Goal: Navigation & Orientation: Find specific page/section

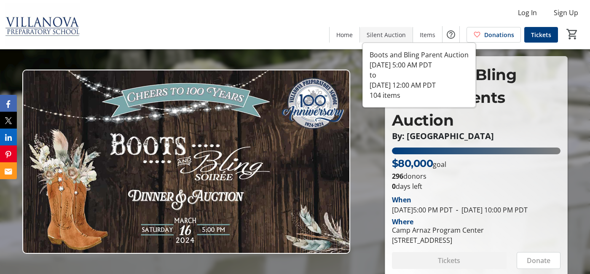
click at [376, 32] on span "Silent Auction" at bounding box center [386, 34] width 39 height 9
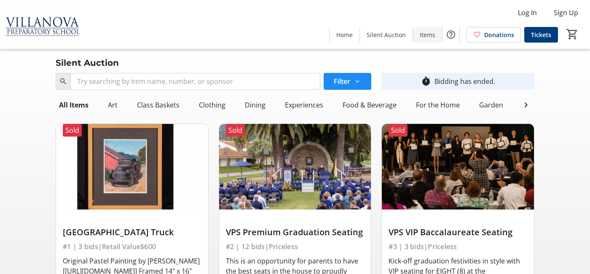
click at [427, 35] on span "Items" at bounding box center [428, 34] width 16 height 9
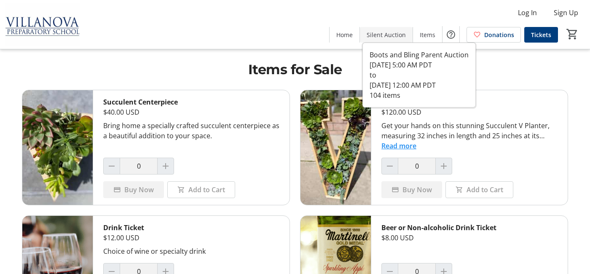
click at [372, 33] on span "Silent Auction" at bounding box center [386, 34] width 39 height 9
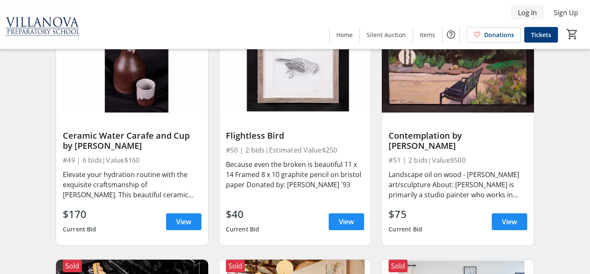
scroll to position [3261, 0]
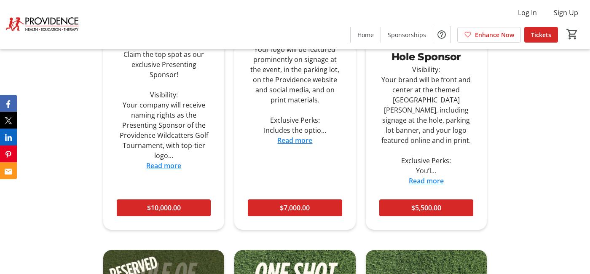
scroll to position [669, 0]
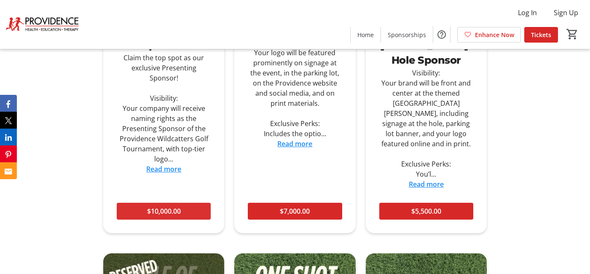
click at [176, 206] on span "$10,000.00" at bounding box center [164, 211] width 34 height 10
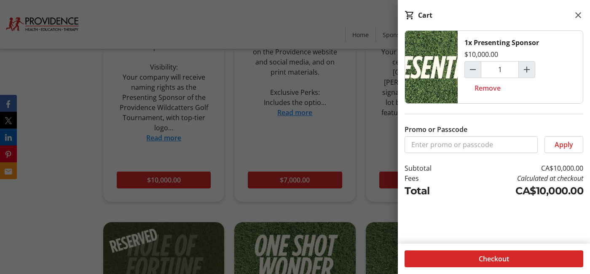
scroll to position [701, 0]
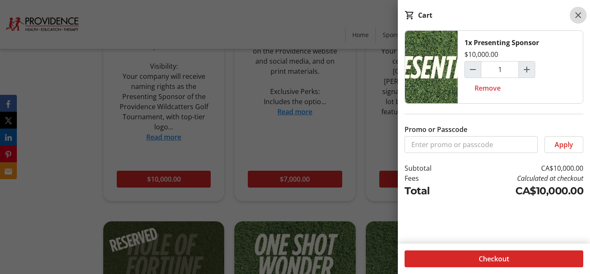
click at [575, 18] on mat-icon at bounding box center [578, 15] width 10 height 10
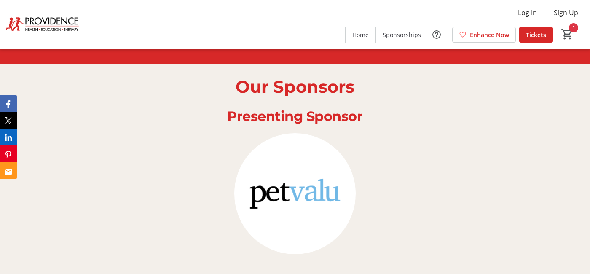
scroll to position [1577, 0]
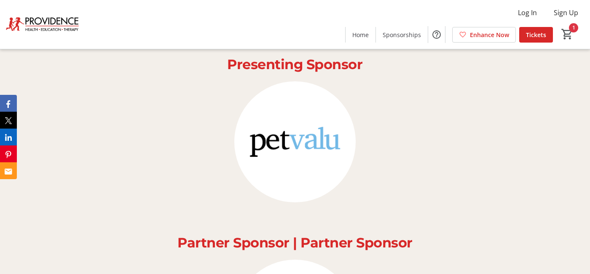
click at [284, 94] on img at bounding box center [294, 141] width 121 height 121
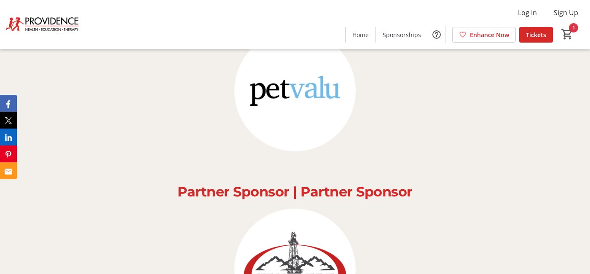
scroll to position [1630, 0]
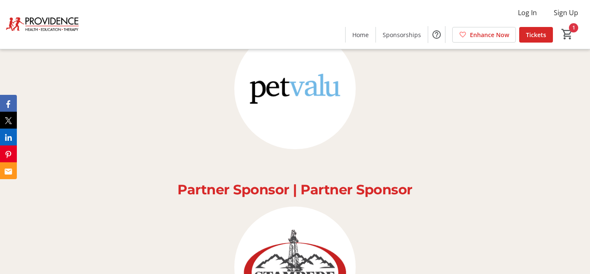
click at [266, 181] on span "Partner Sponsor | Partner Sponsor" at bounding box center [294, 189] width 235 height 16
click at [284, 223] on img at bounding box center [294, 266] width 121 height 121
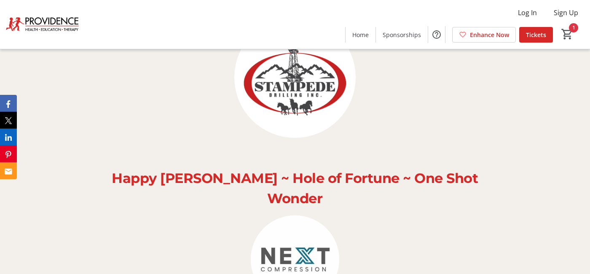
scroll to position [1820, 0]
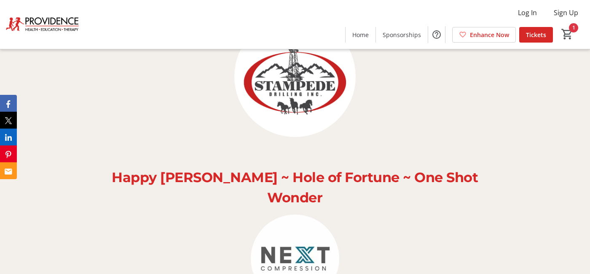
click at [300, 214] on img at bounding box center [295, 258] width 88 height 88
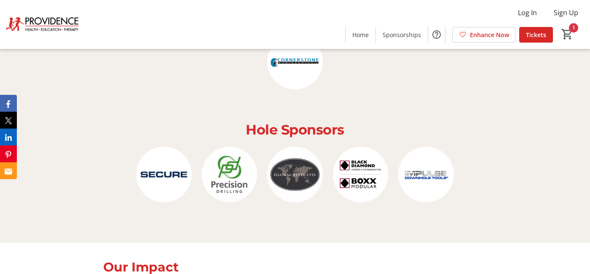
scroll to position [2526, 0]
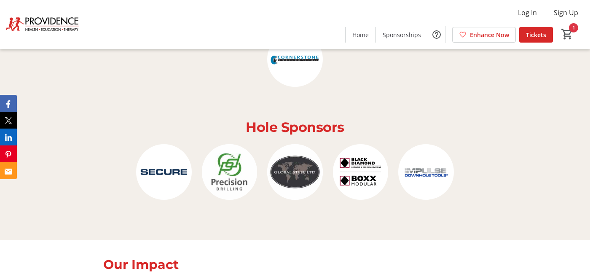
click at [233, 144] on img at bounding box center [230, 172] width 56 height 56
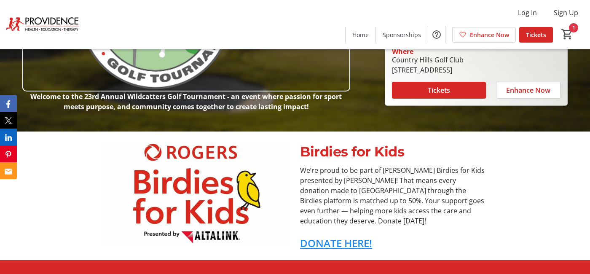
scroll to position [0, 0]
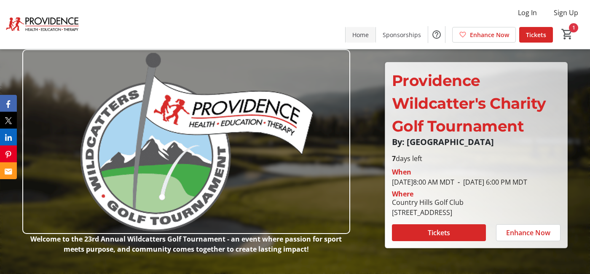
click at [366, 35] on span "Home" at bounding box center [360, 34] width 16 height 9
click at [397, 35] on span "Sponsorships" at bounding box center [402, 34] width 38 height 9
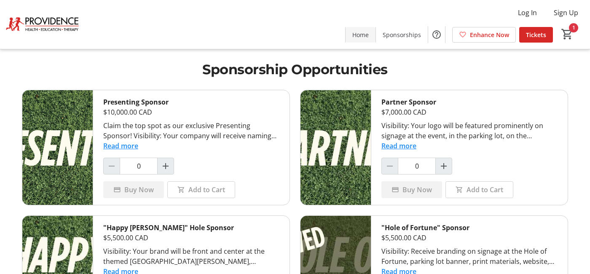
click at [362, 33] on span "Home" at bounding box center [360, 34] width 16 height 9
